Goal: Information Seeking & Learning: Check status

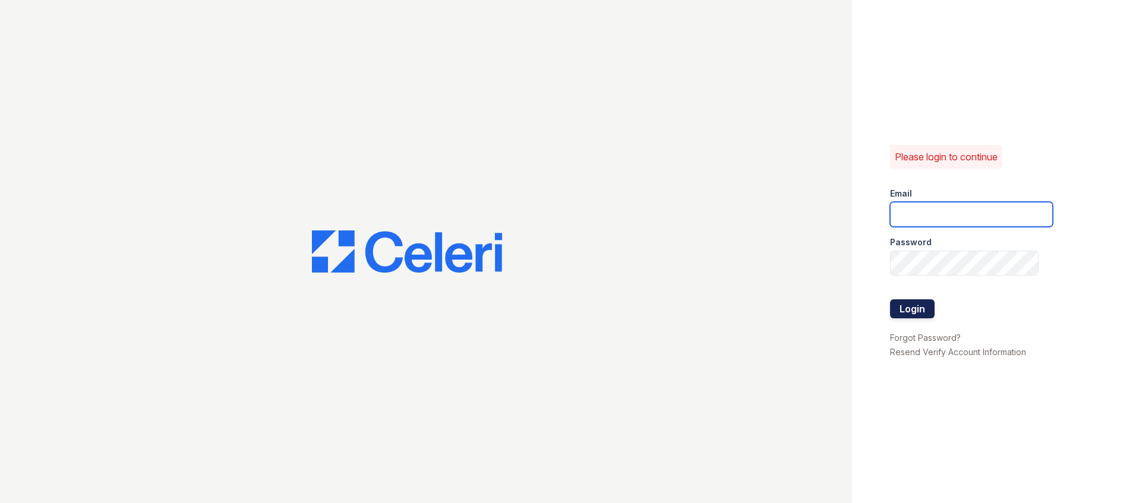
type input "Villaschaseoaks1@cafmanagement.com"
click at [923, 310] on button "Login" at bounding box center [912, 309] width 45 height 19
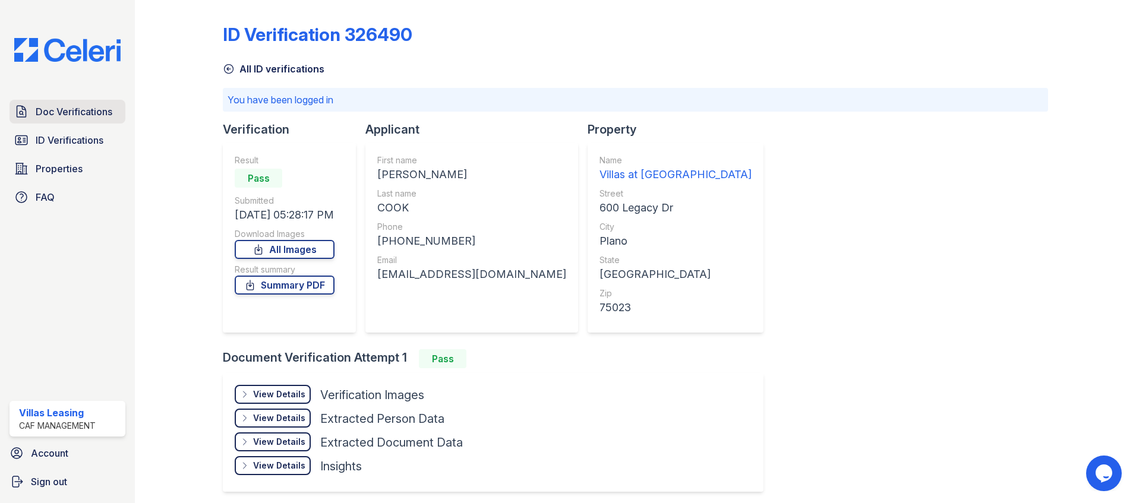
click at [89, 116] on span "Doc Verifications" at bounding box center [74, 112] width 77 height 14
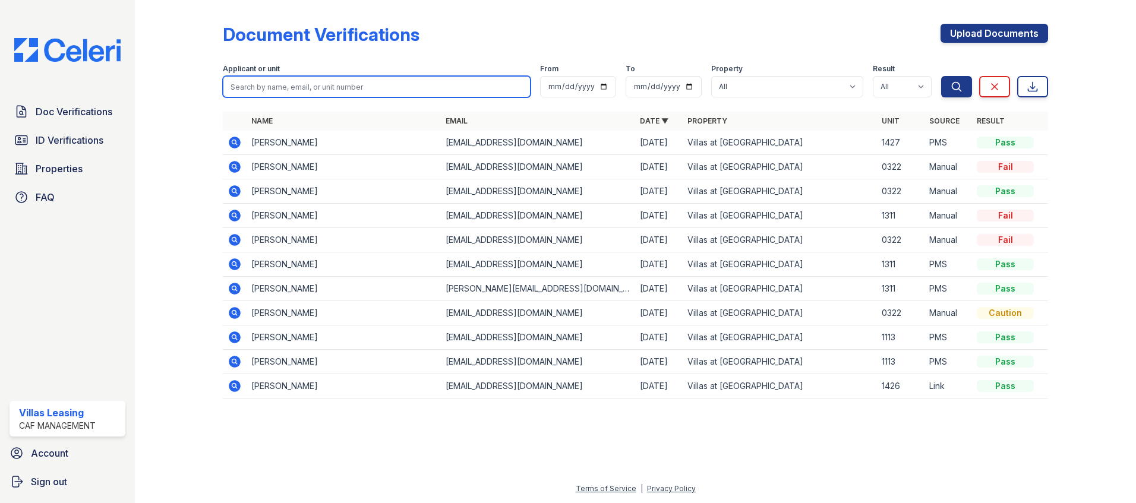
click at [285, 81] on input "search" at bounding box center [377, 86] width 308 height 21
type input "[PERSON_NAME]"
click at [941, 76] on button "Search" at bounding box center [956, 86] width 31 height 21
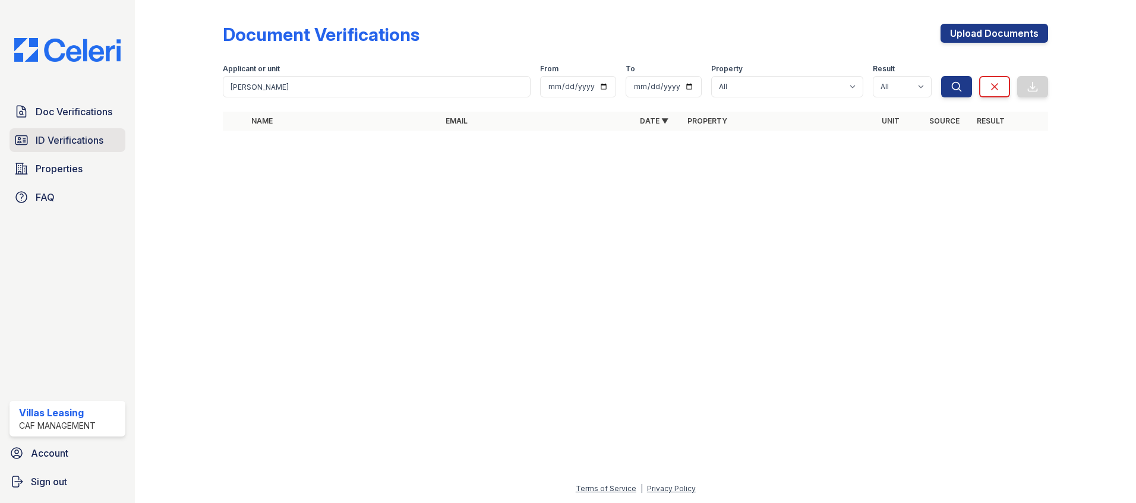
click at [61, 143] on span "ID Verifications" at bounding box center [70, 140] width 68 height 14
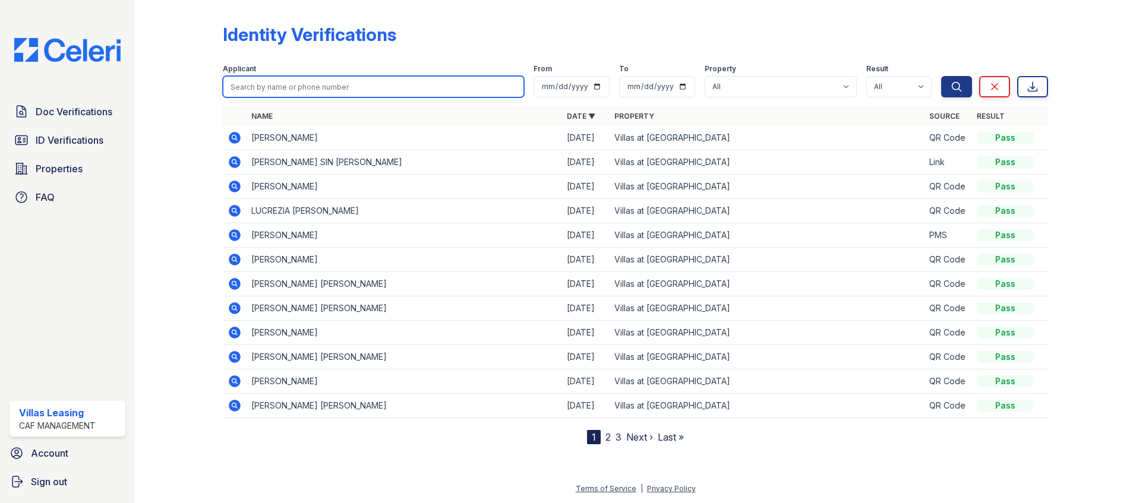
click at [309, 90] on input "search" at bounding box center [373, 86] width 301 height 21
type input "[PERSON_NAME]"
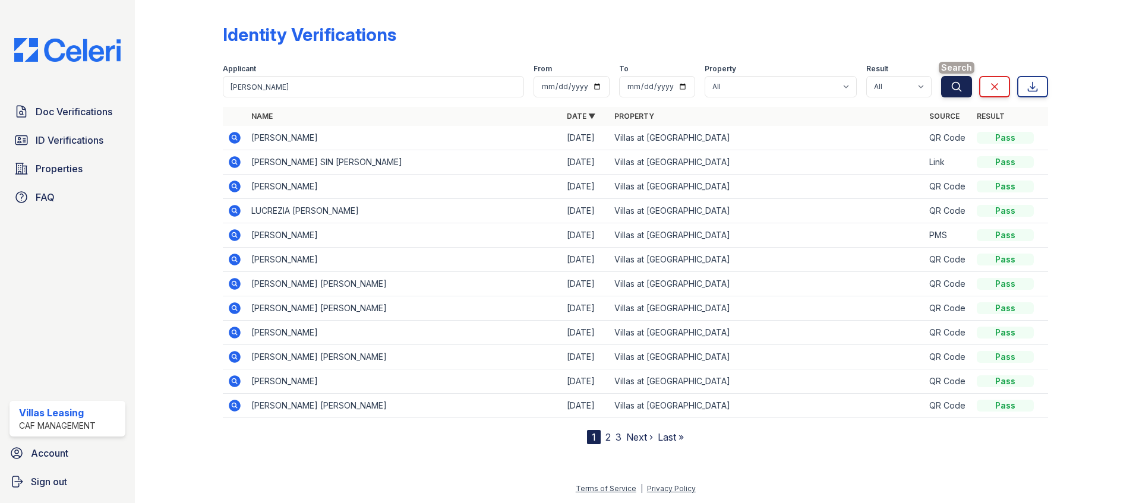
click at [957, 91] on icon "submit" at bounding box center [957, 87] width 12 height 12
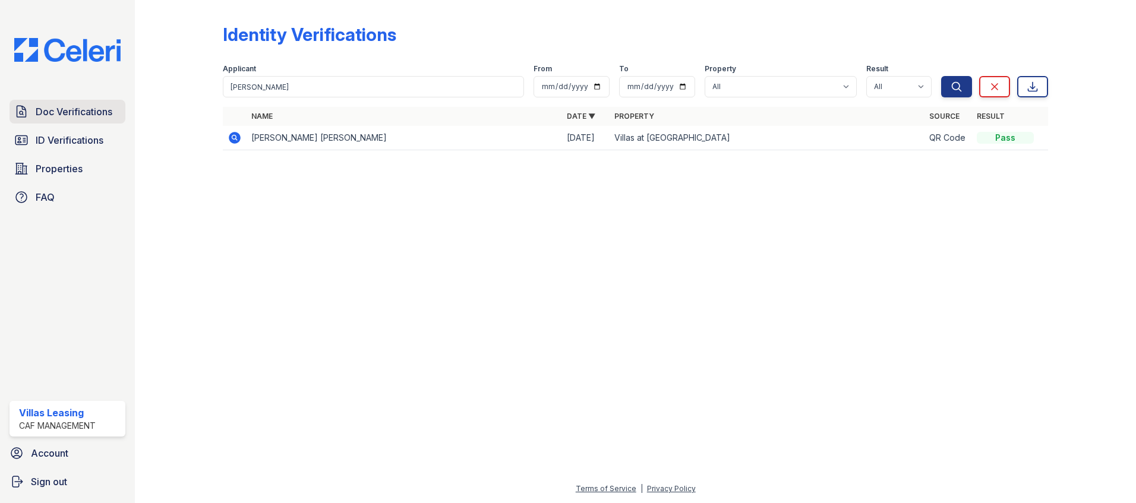
click at [72, 109] on span "Doc Verifications" at bounding box center [74, 112] width 77 height 14
